Goal: Task Accomplishment & Management: Manage account settings

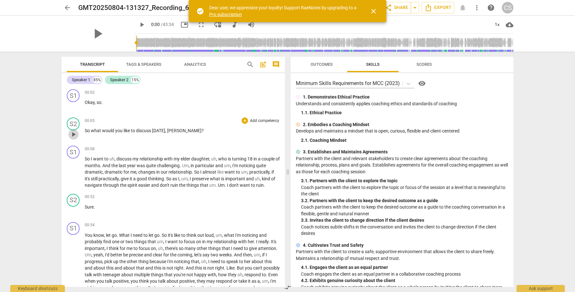
click at [73, 135] on span "play_arrow" at bounding box center [74, 135] width 8 height 8
click at [73, 135] on span "pause" at bounding box center [74, 135] width 8 height 8
type input "6"
click at [508, 9] on div "CS" at bounding box center [508, 8] width 12 height 12
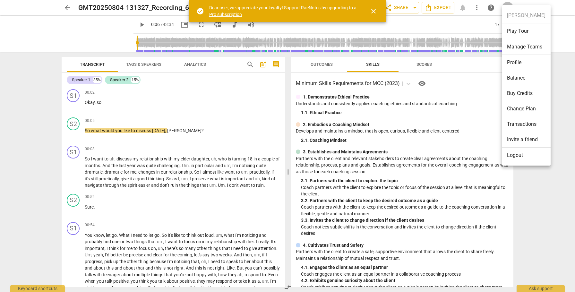
click at [511, 64] on li "Profile" at bounding box center [526, 62] width 49 height 15
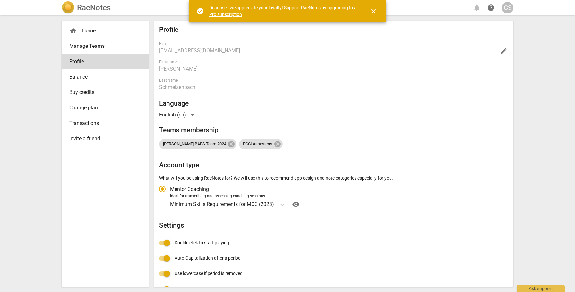
radio input "false"
click at [77, 76] on span "Balance" at bounding box center [102, 77] width 67 height 8
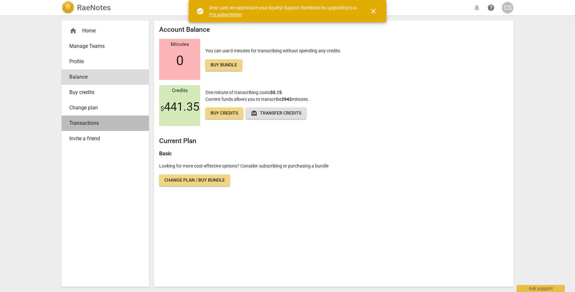
click at [82, 121] on span "Transactions" at bounding box center [102, 123] width 67 height 8
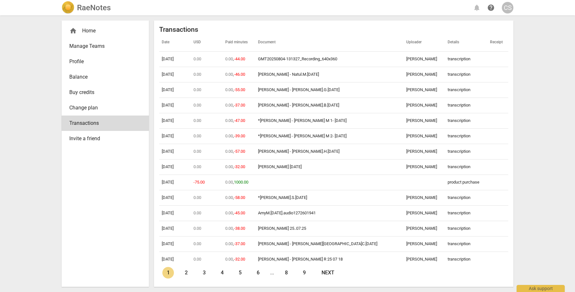
click at [82, 108] on span "Change plan" at bounding box center [102, 108] width 67 height 8
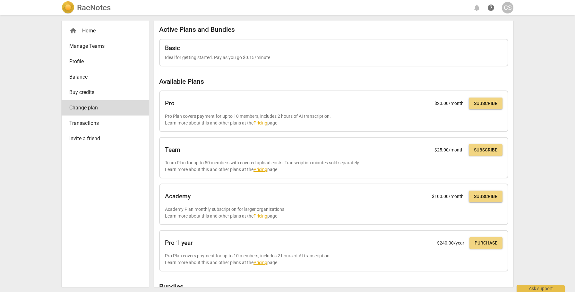
click at [81, 76] on span "Balance" at bounding box center [102, 77] width 67 height 8
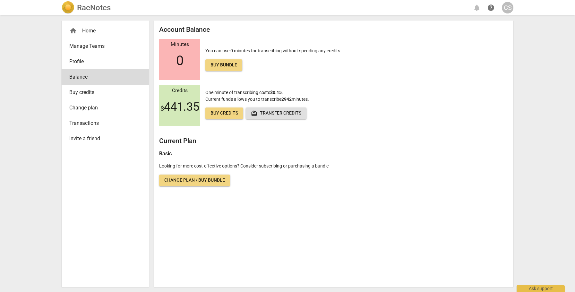
click at [82, 108] on span "Change plan" at bounding box center [102, 108] width 67 height 8
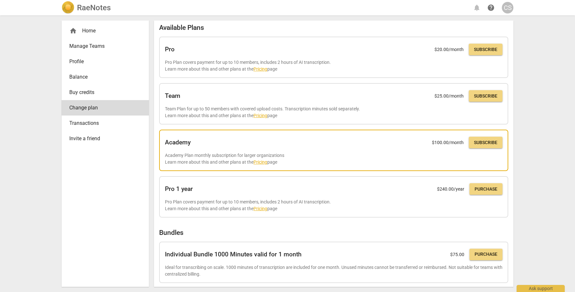
scroll to position [107, 0]
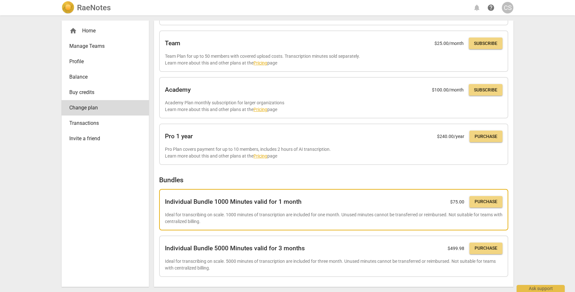
click at [489, 203] on span "Purchase" at bounding box center [486, 202] width 23 height 6
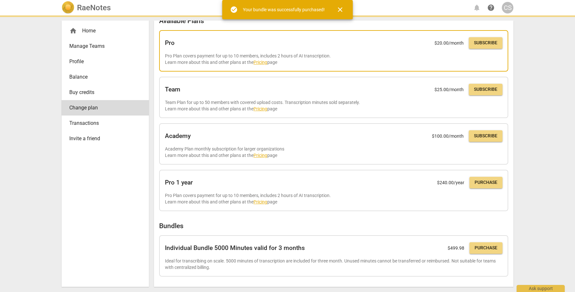
scroll to position [69, 0]
